Goal: Task Accomplishment & Management: Complete application form

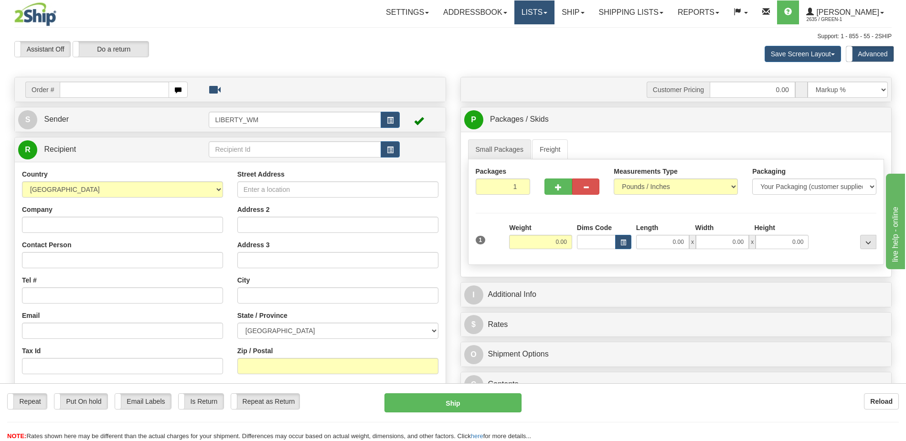
click at [551, 15] on link "Lists" at bounding box center [534, 12] width 40 height 24
click at [585, 12] on span at bounding box center [583, 13] width 4 height 2
click at [563, 33] on link "Ship Screen" at bounding box center [548, 33] width 86 height 12
click at [583, 10] on link "Ship" at bounding box center [572, 12] width 37 height 24
click at [584, 50] on link "OnHold / Order Queue" at bounding box center [548, 46] width 86 height 12
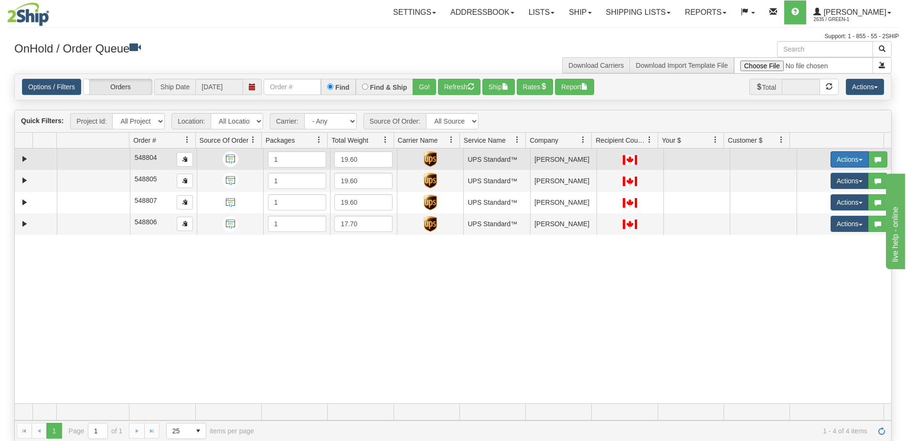
click at [849, 161] on button "Actions" at bounding box center [849, 159] width 38 height 16
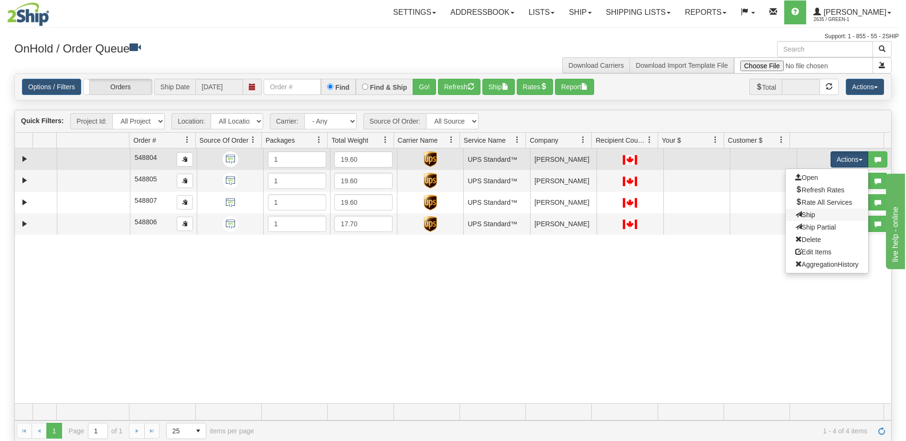
click at [810, 216] on link "Ship" at bounding box center [827, 215] width 83 height 12
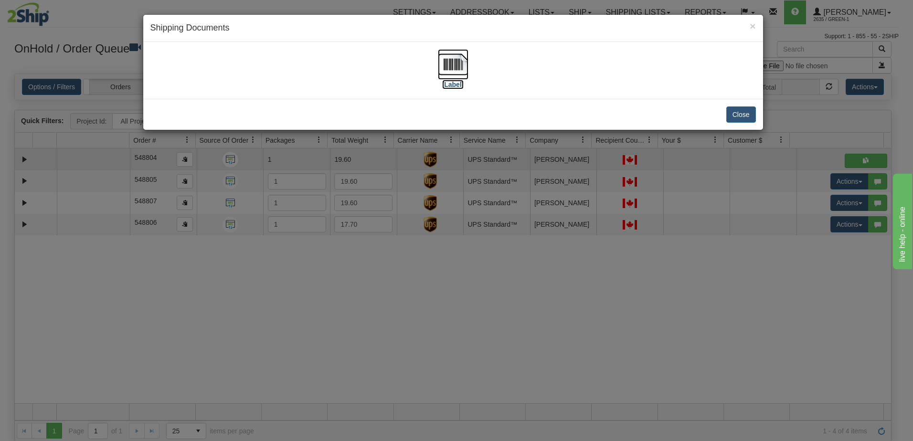
click at [452, 80] on label "[Label]" at bounding box center [453, 85] width 22 height 10
click at [738, 117] on button "Close" at bounding box center [741, 114] width 30 height 16
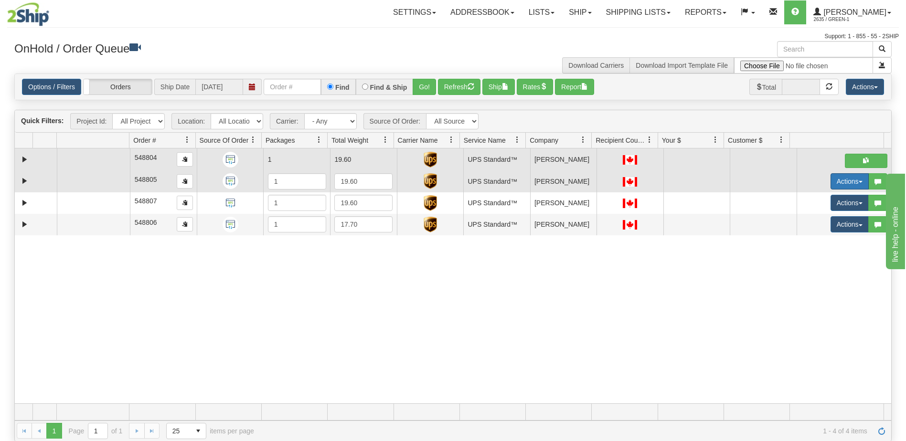
click at [846, 184] on button "Actions" at bounding box center [849, 181] width 38 height 16
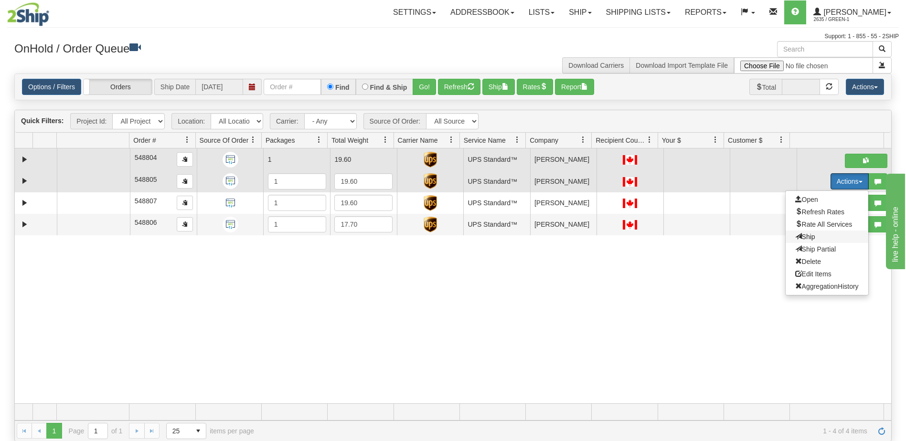
click at [802, 235] on span "Ship" at bounding box center [805, 237] width 20 height 8
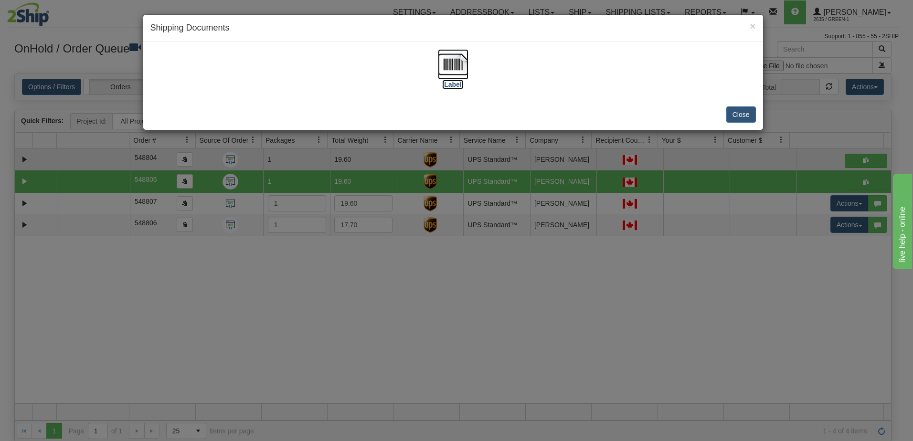
click at [453, 83] on label "[Label]" at bounding box center [453, 85] width 22 height 10
click at [740, 115] on button "Close" at bounding box center [741, 114] width 30 height 16
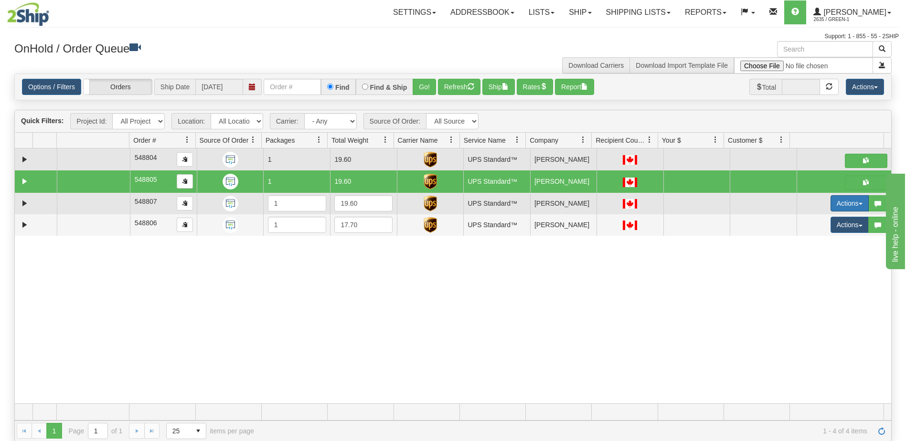
click at [837, 206] on button "Actions" at bounding box center [849, 203] width 38 height 16
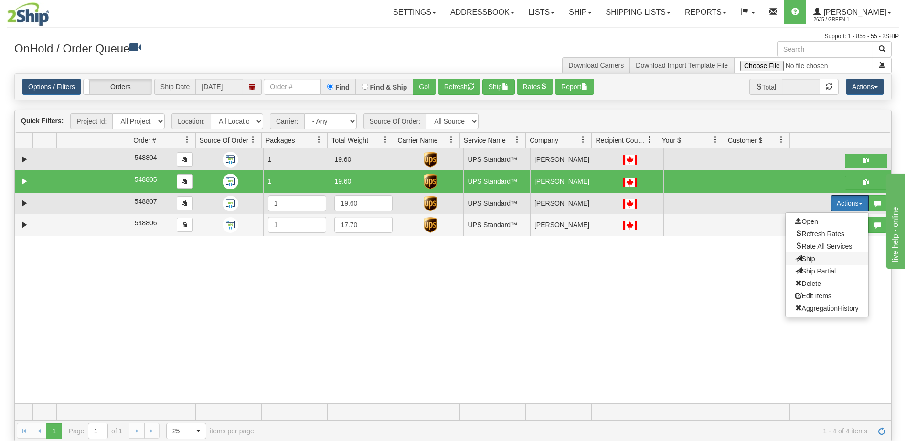
click at [808, 261] on span "Ship" at bounding box center [805, 259] width 20 height 8
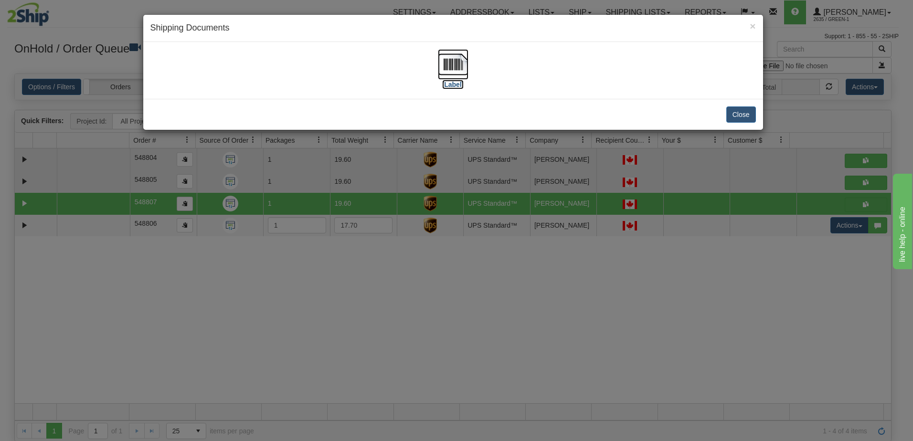
click at [454, 85] on label "[Label]" at bounding box center [453, 85] width 22 height 10
click at [719, 269] on div "× Shipping Documents [Label] Close" at bounding box center [456, 220] width 913 height 441
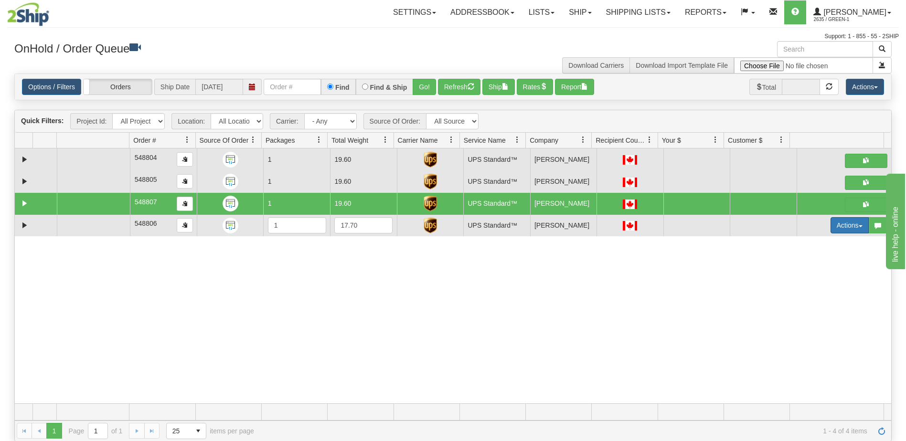
click at [842, 224] on button "Actions" at bounding box center [849, 225] width 38 height 16
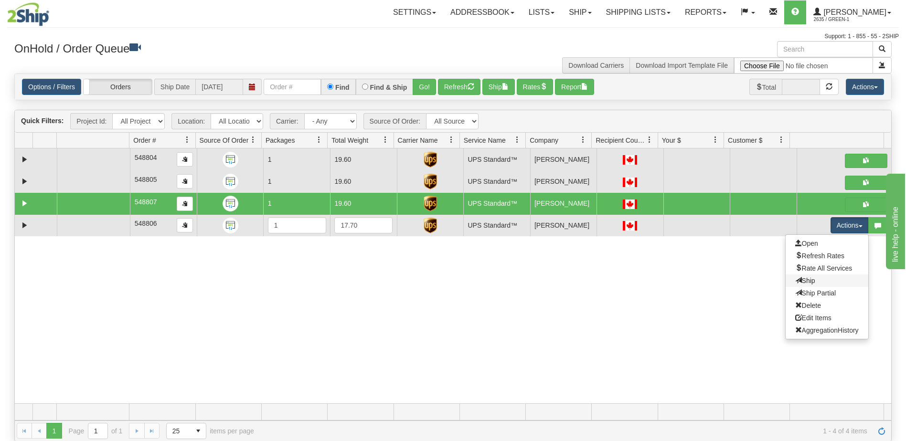
click at [810, 279] on link "Ship" at bounding box center [827, 281] width 83 height 12
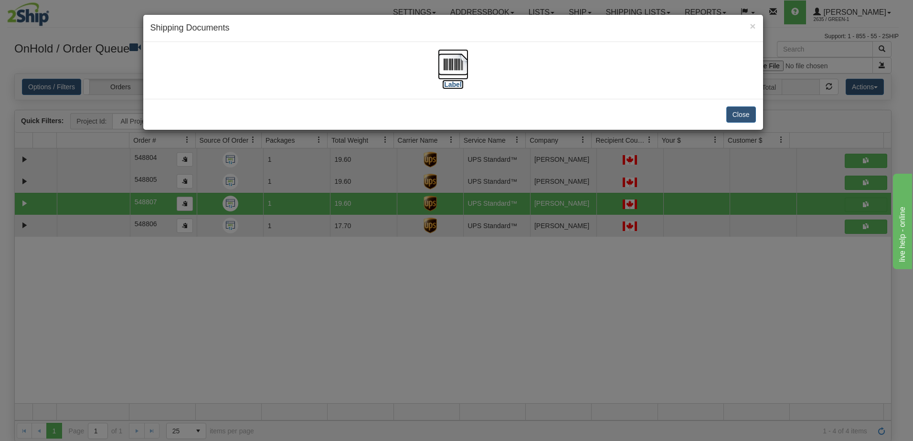
click at [449, 88] on label "[Label]" at bounding box center [453, 85] width 22 height 10
click at [712, 284] on div "× Shipping Documents [Label] Close" at bounding box center [456, 220] width 913 height 441
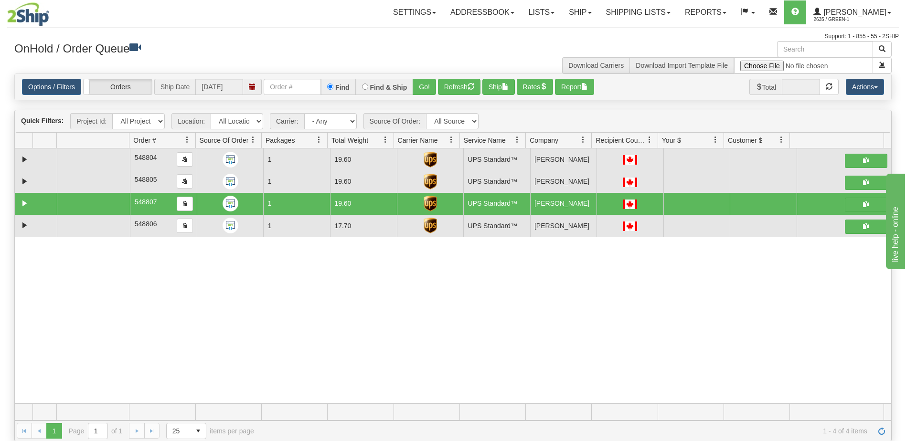
click at [759, 428] on span "1 - 4 of 4 items" at bounding box center [567, 431] width 600 height 8
click at [644, 11] on link "Shipping lists" at bounding box center [638, 12] width 79 height 24
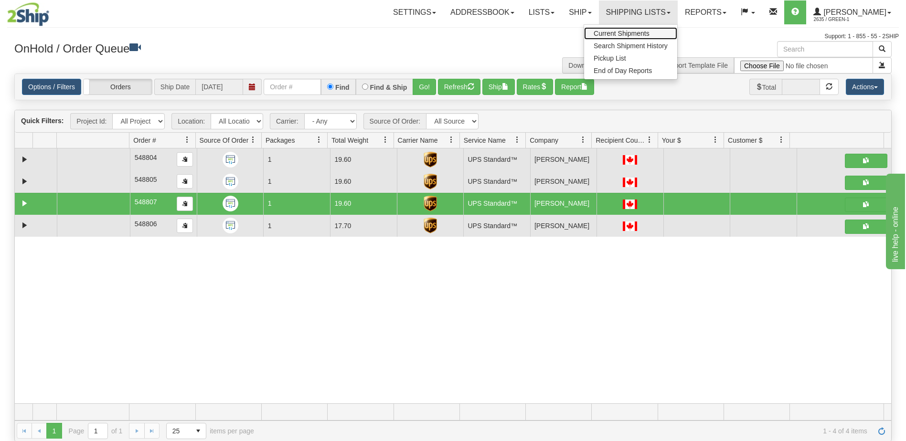
click at [639, 37] on span "Current Shipments" at bounding box center [622, 34] width 56 height 8
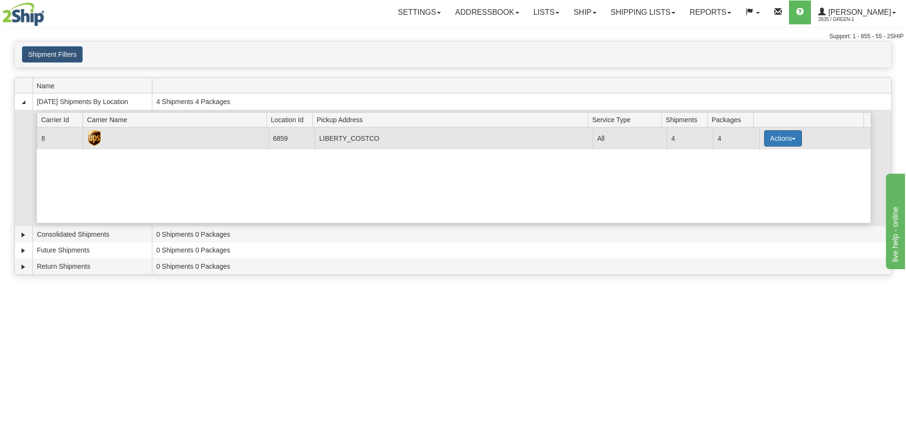
click at [797, 140] on button "Actions" at bounding box center [783, 138] width 38 height 16
click at [760, 181] on span "Pickup" at bounding box center [746, 181] width 25 height 7
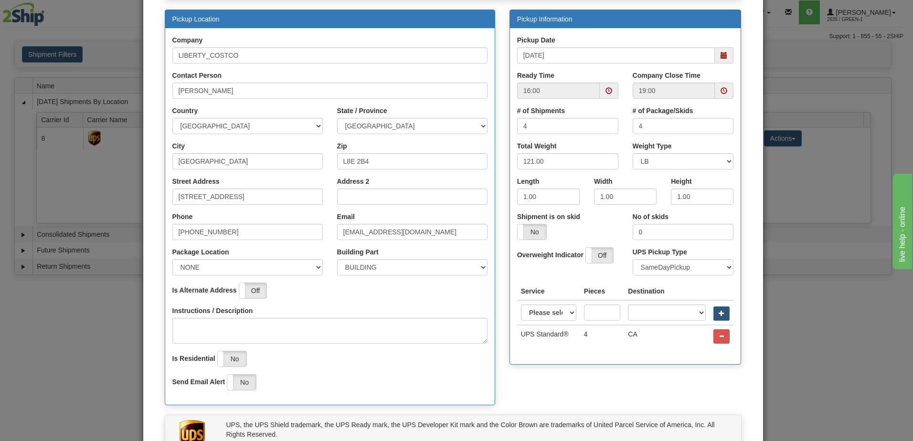
scroll to position [83, 0]
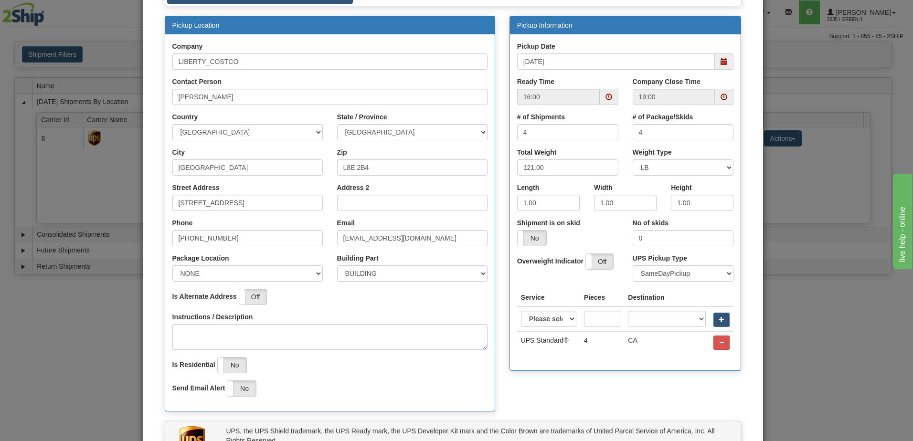
click at [607, 99] on span at bounding box center [609, 97] width 7 height 7
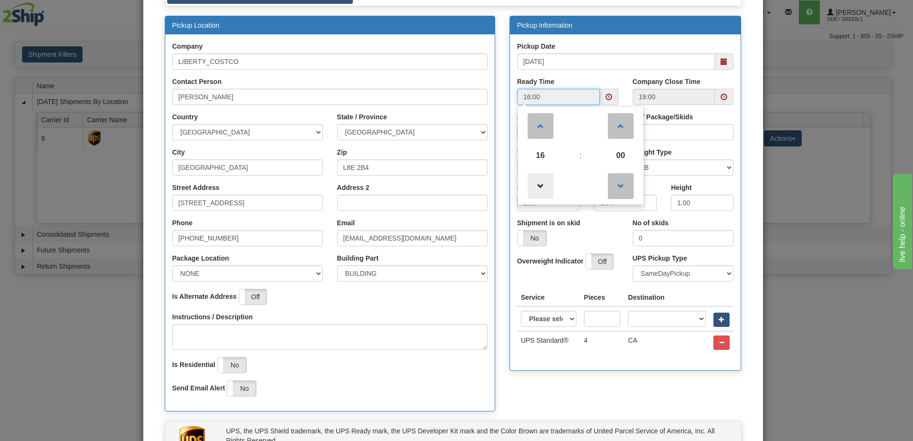
click at [536, 189] on span at bounding box center [541, 186] width 26 height 26
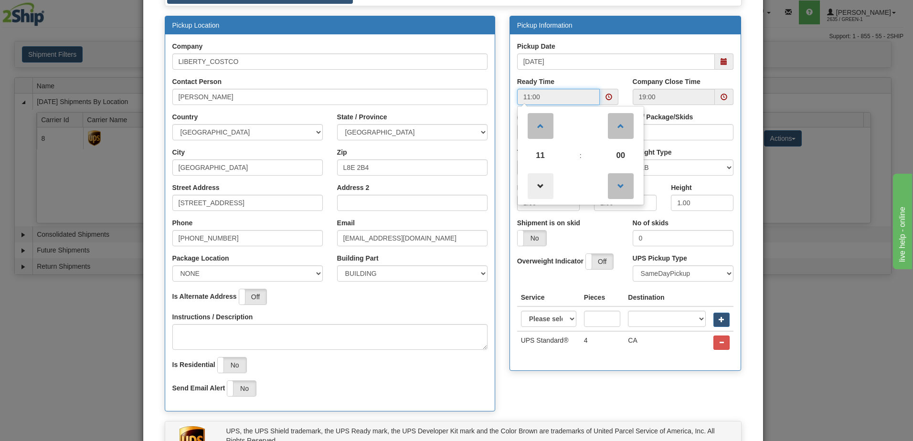
click at [536, 189] on span at bounding box center [541, 186] width 26 height 26
type input "10:00"
click at [645, 78] on label "Company Close Time" at bounding box center [667, 82] width 68 height 10
click at [645, 89] on input "19:00" at bounding box center [674, 97] width 83 height 16
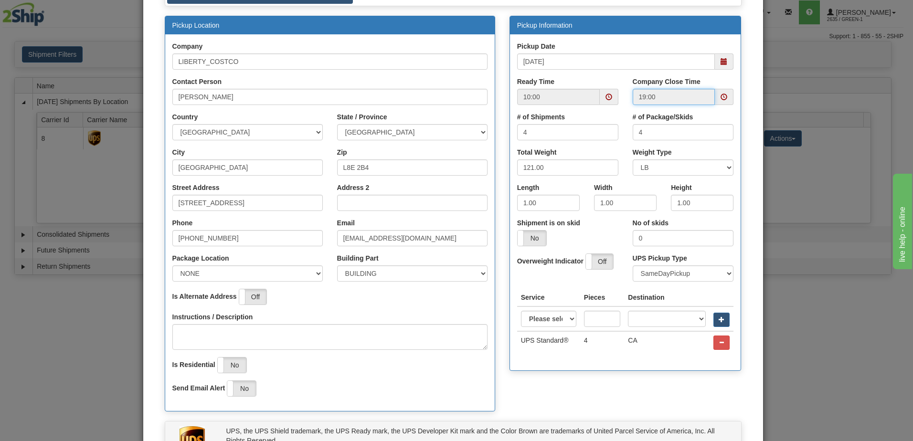
click at [722, 97] on span at bounding box center [724, 97] width 7 height 7
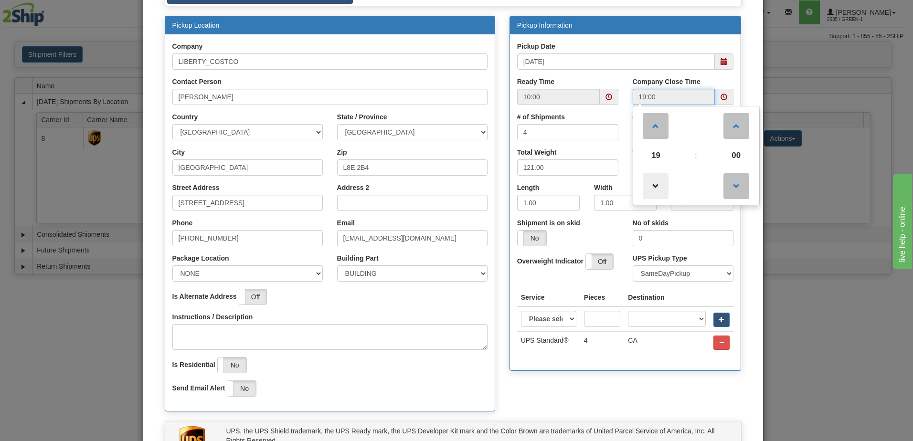
click at [649, 187] on span at bounding box center [656, 186] width 26 height 26
click at [653, 184] on span at bounding box center [656, 186] width 26 height 26
click at [657, 190] on span at bounding box center [656, 186] width 26 height 26
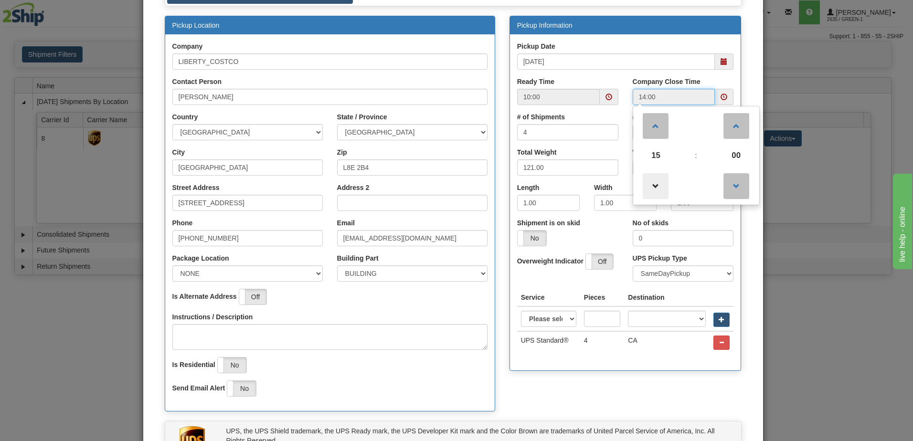
click at [657, 190] on span at bounding box center [656, 186] width 26 height 26
click at [657, 123] on span at bounding box center [656, 126] width 26 height 26
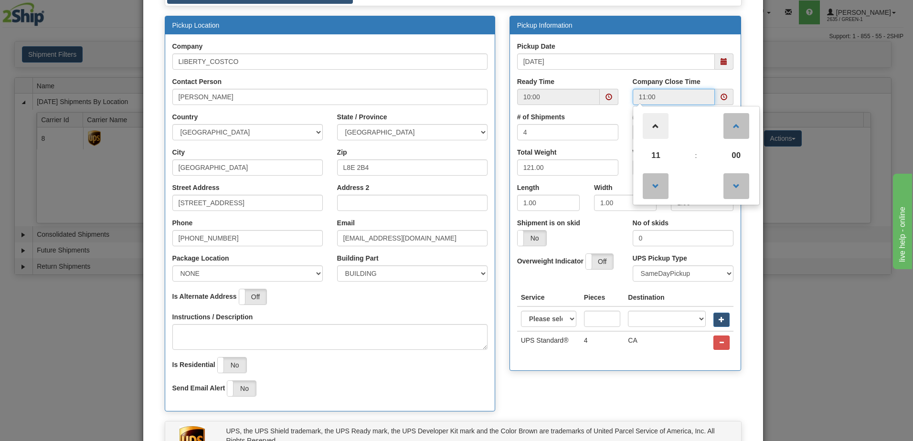
click at [657, 123] on span at bounding box center [656, 126] width 26 height 26
click at [654, 123] on span at bounding box center [656, 126] width 26 height 26
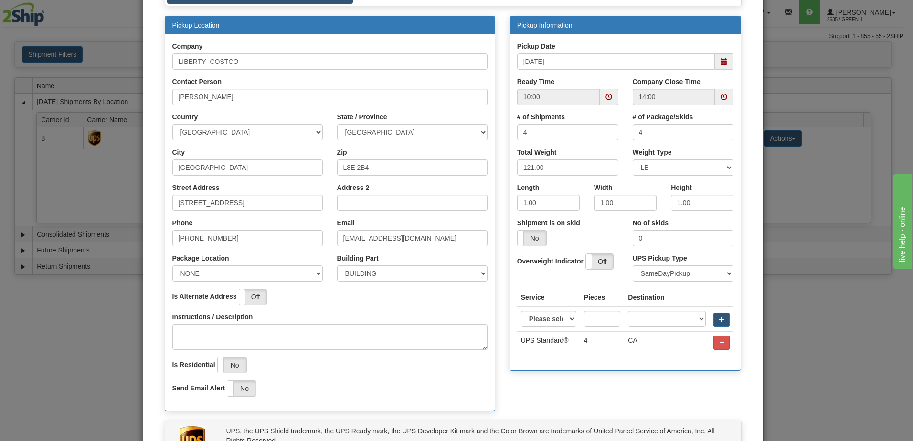
click at [615, 43] on div "Pickup Date 10/03/2025" at bounding box center [625, 56] width 217 height 28
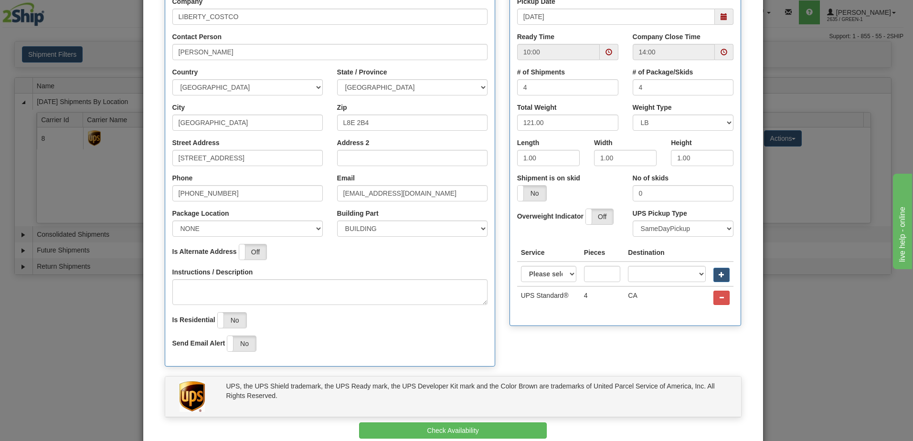
scroll to position [35, 0]
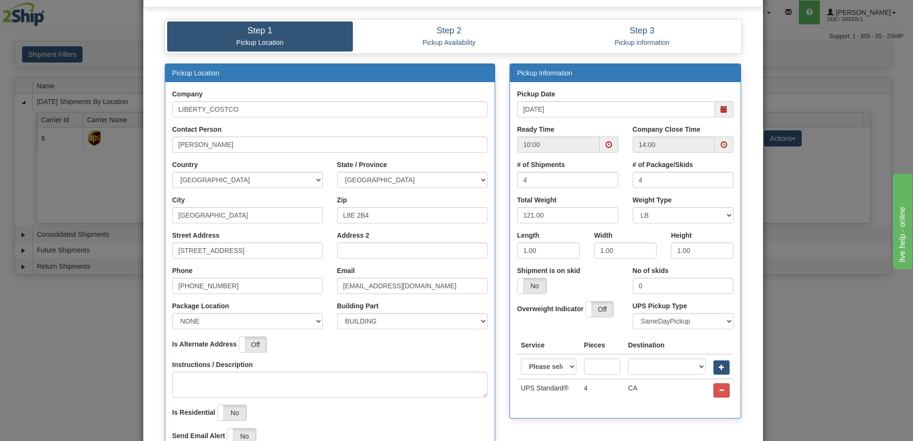
click at [726, 143] on span at bounding box center [724, 145] width 19 height 16
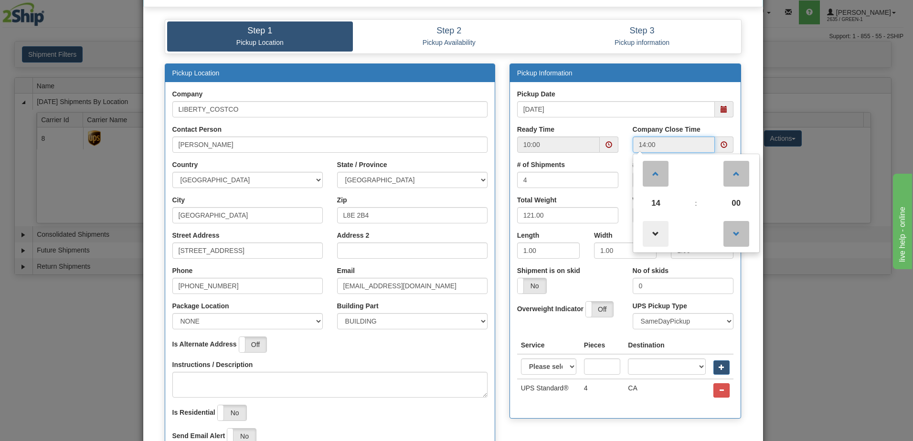
drag, startPoint x: 651, startPoint y: 228, endPoint x: 650, endPoint y: 243, distance: 15.3
click at [651, 228] on span at bounding box center [656, 234] width 26 height 26
type input "13:00"
click at [621, 127] on div "Ready Time 10:00" at bounding box center [568, 142] width 116 height 35
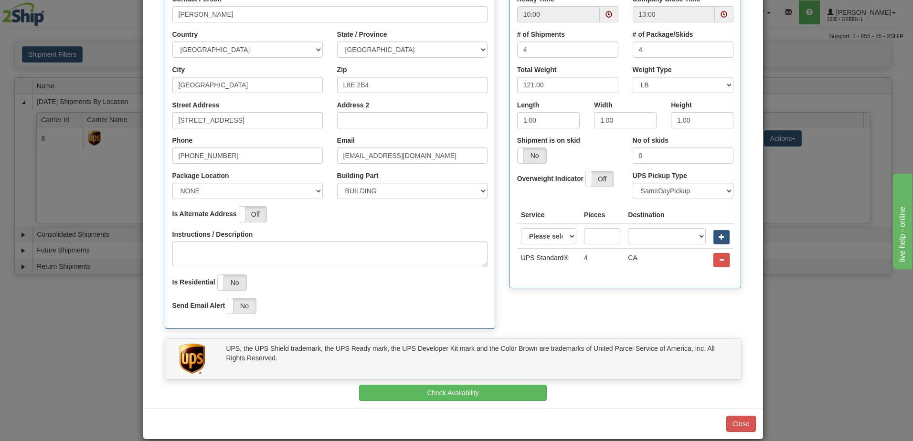
scroll to position [179, 0]
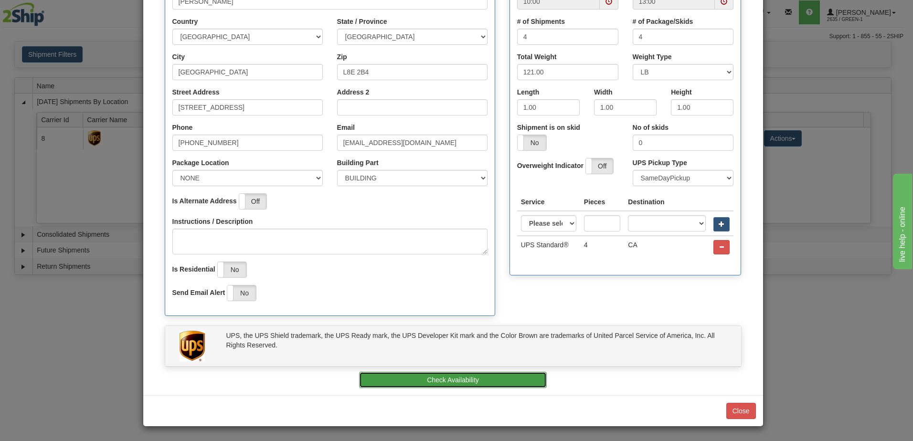
click at [460, 383] on button "Check Availability" at bounding box center [453, 380] width 188 height 16
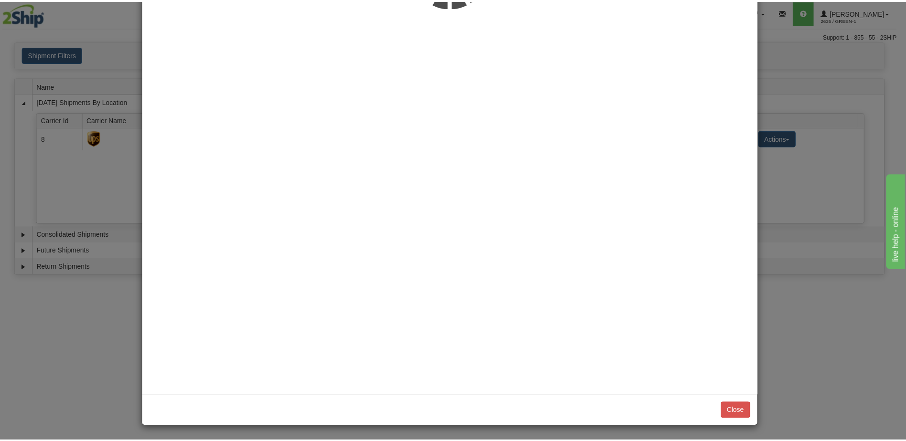
scroll to position [0, 0]
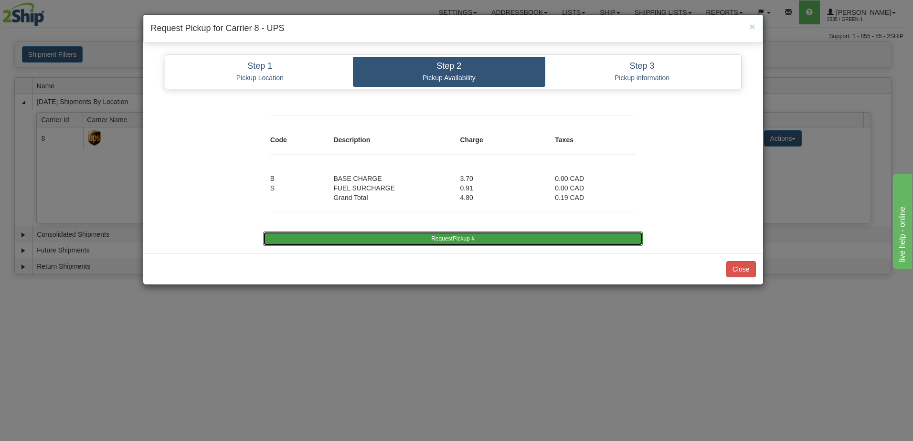
click at [464, 242] on button "RequestPickup #" at bounding box center [453, 239] width 380 height 14
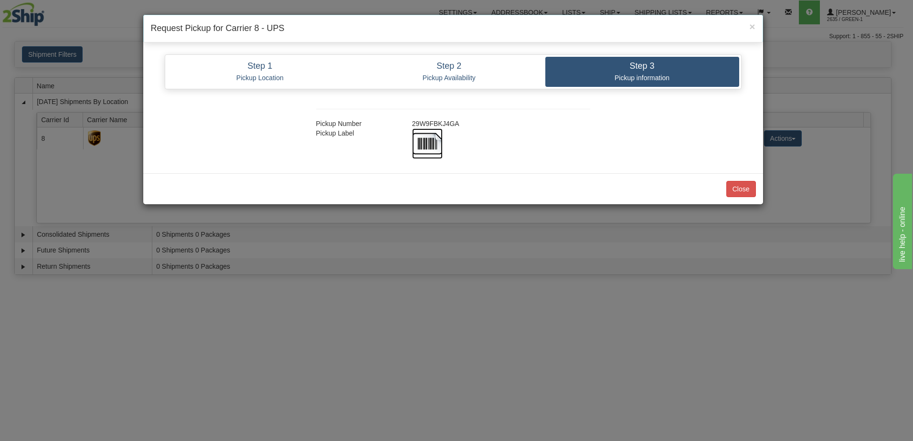
click at [432, 138] on img at bounding box center [427, 143] width 31 height 31
click at [427, 148] on img at bounding box center [427, 143] width 31 height 31
click at [741, 191] on button "Close" at bounding box center [741, 189] width 30 height 16
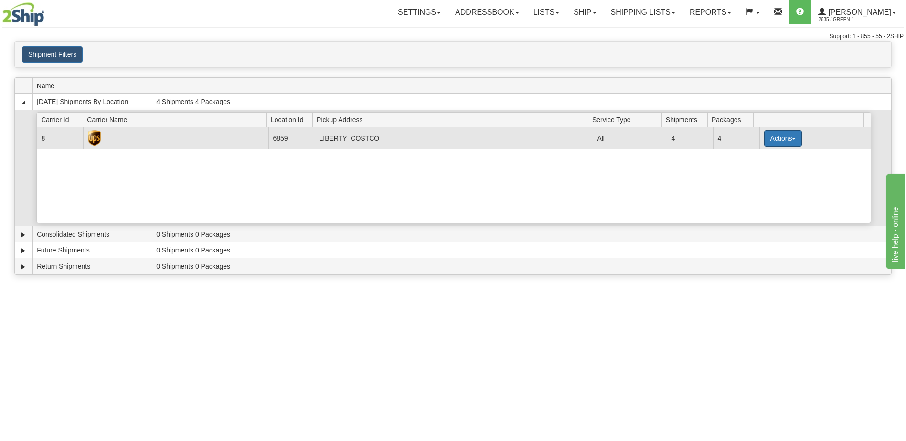
click at [789, 140] on button "Actions" at bounding box center [783, 138] width 38 height 16
click at [754, 207] on span "Print" at bounding box center [744, 205] width 20 height 7
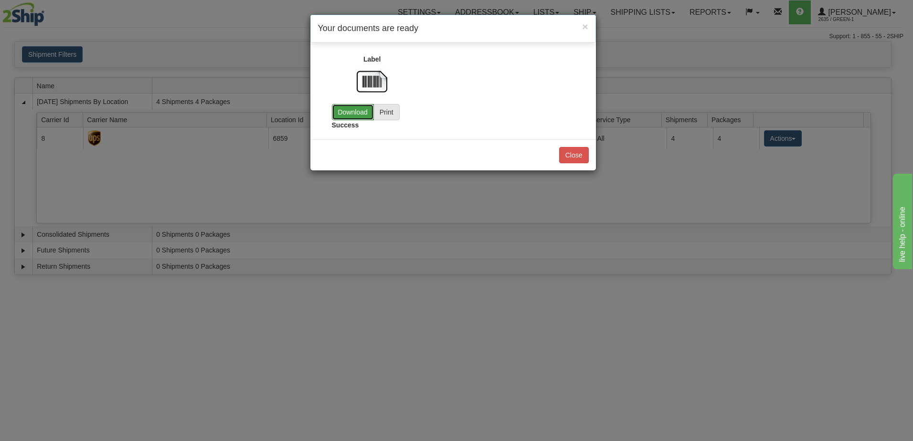
click at [351, 115] on link "Download" at bounding box center [353, 112] width 42 height 16
click at [577, 158] on button "Close" at bounding box center [574, 155] width 30 height 16
